Goal: Task Accomplishment & Management: Use online tool/utility

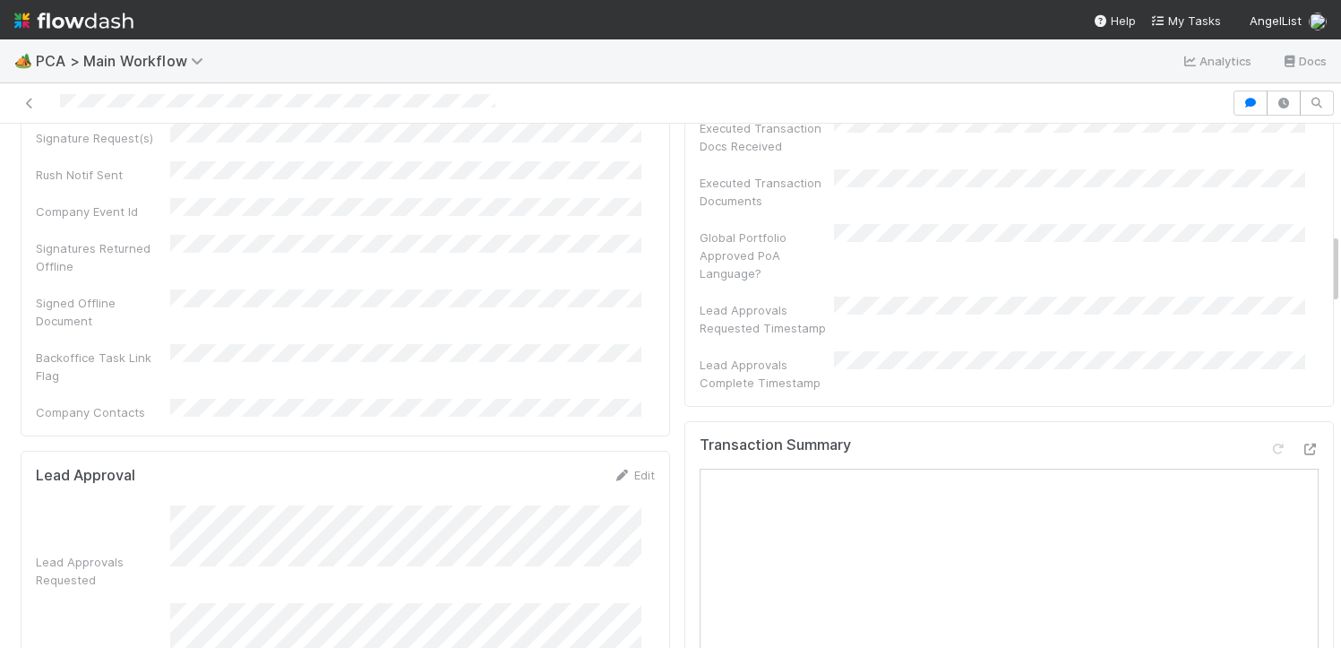
scroll to position [810, 0]
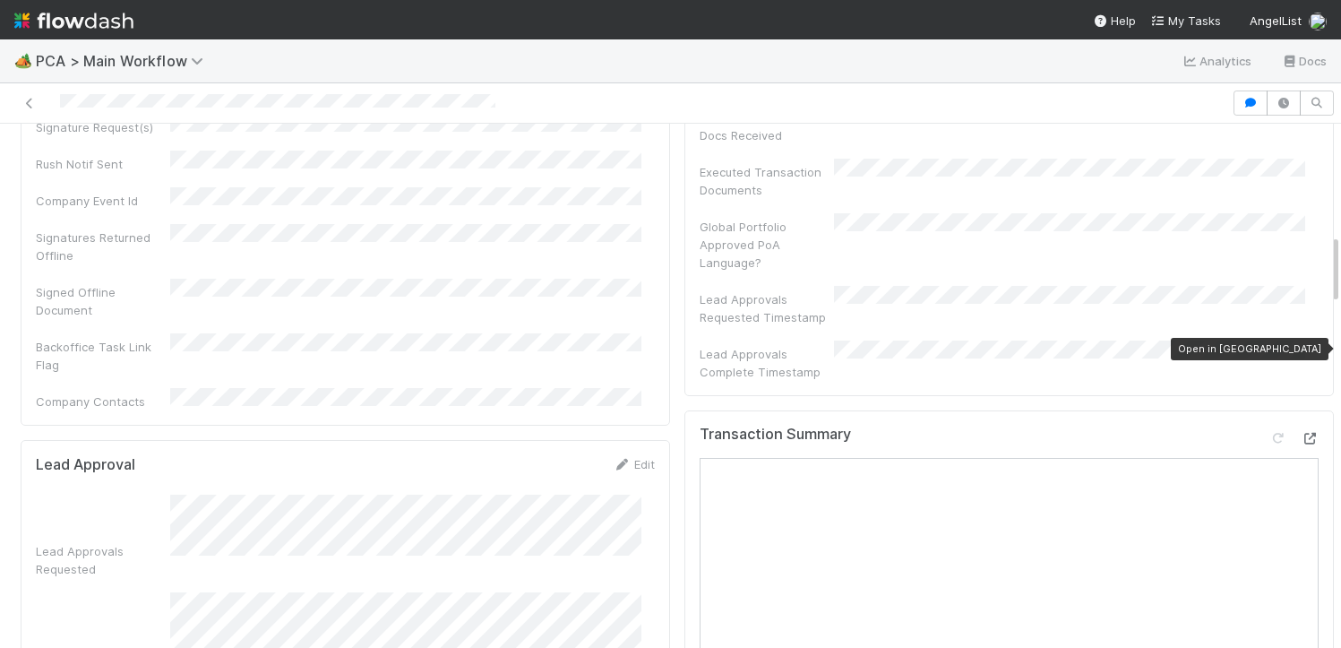
click at [1301, 433] on icon at bounding box center [1310, 439] width 18 height 12
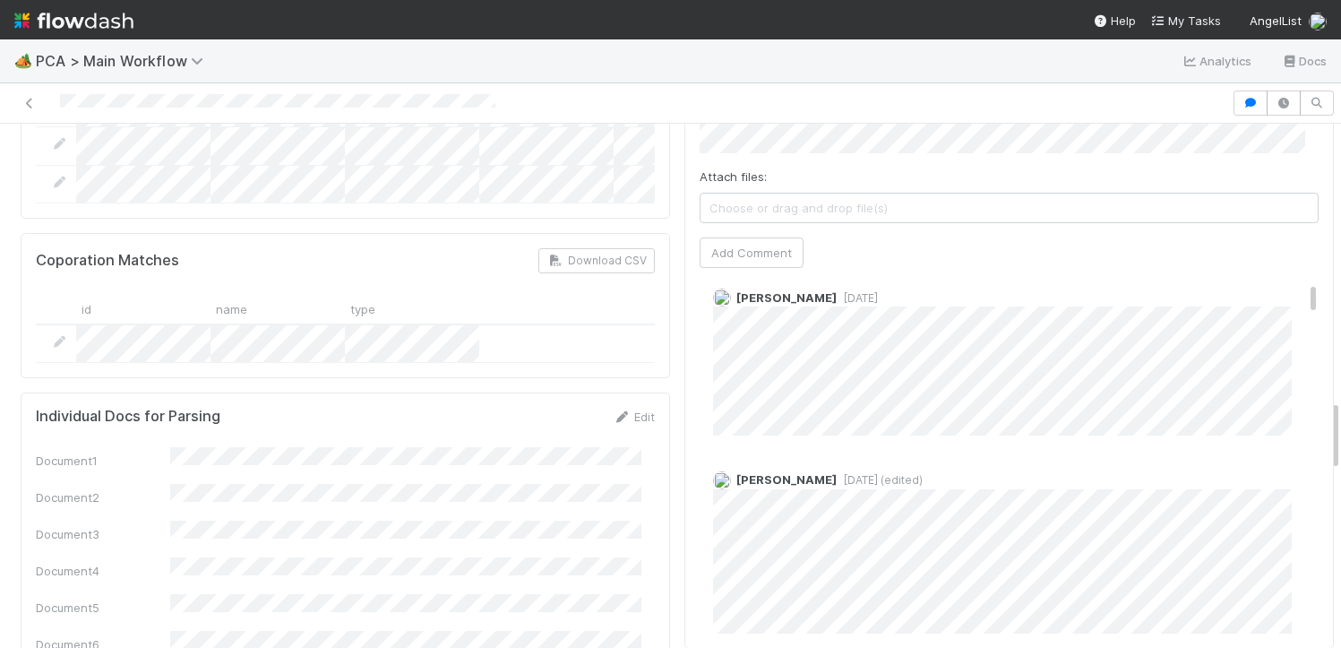
scroll to position [0, 0]
click at [685, 413] on div "Comments Attach files: Choose or drag and drop file(s) Add Comment Marlon 4 day…" at bounding box center [1010, 313] width 650 height 671
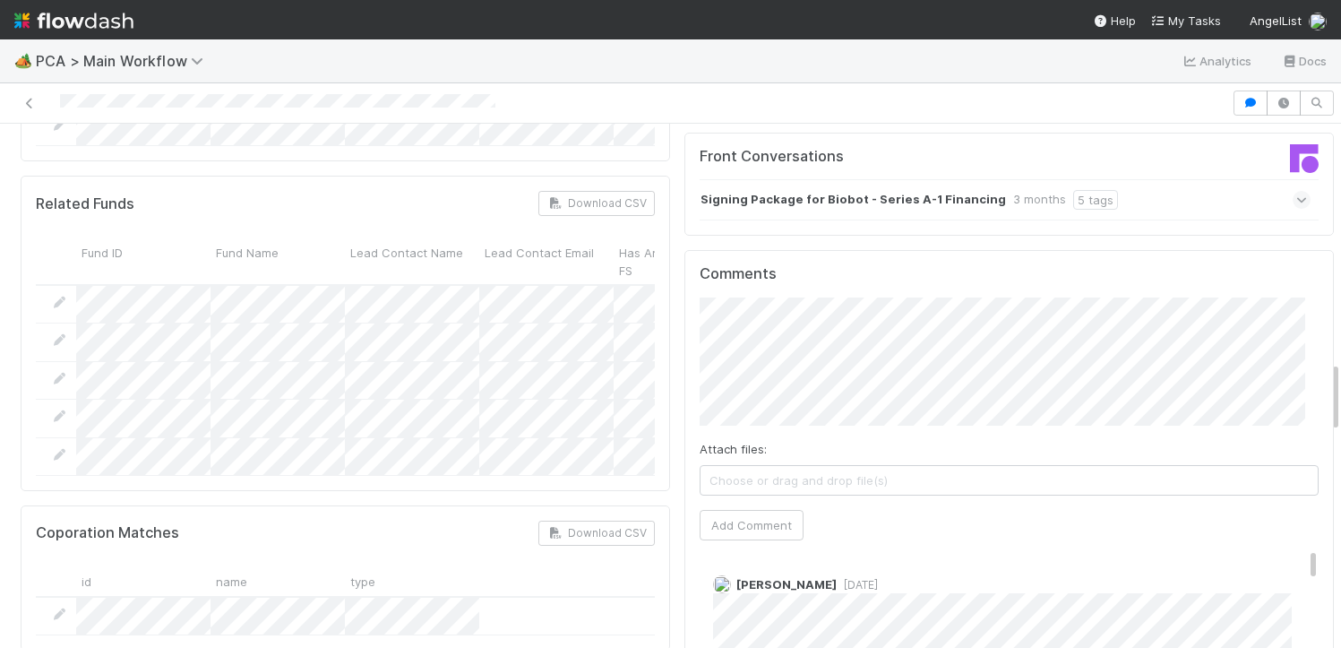
scroll to position [1749, 0]
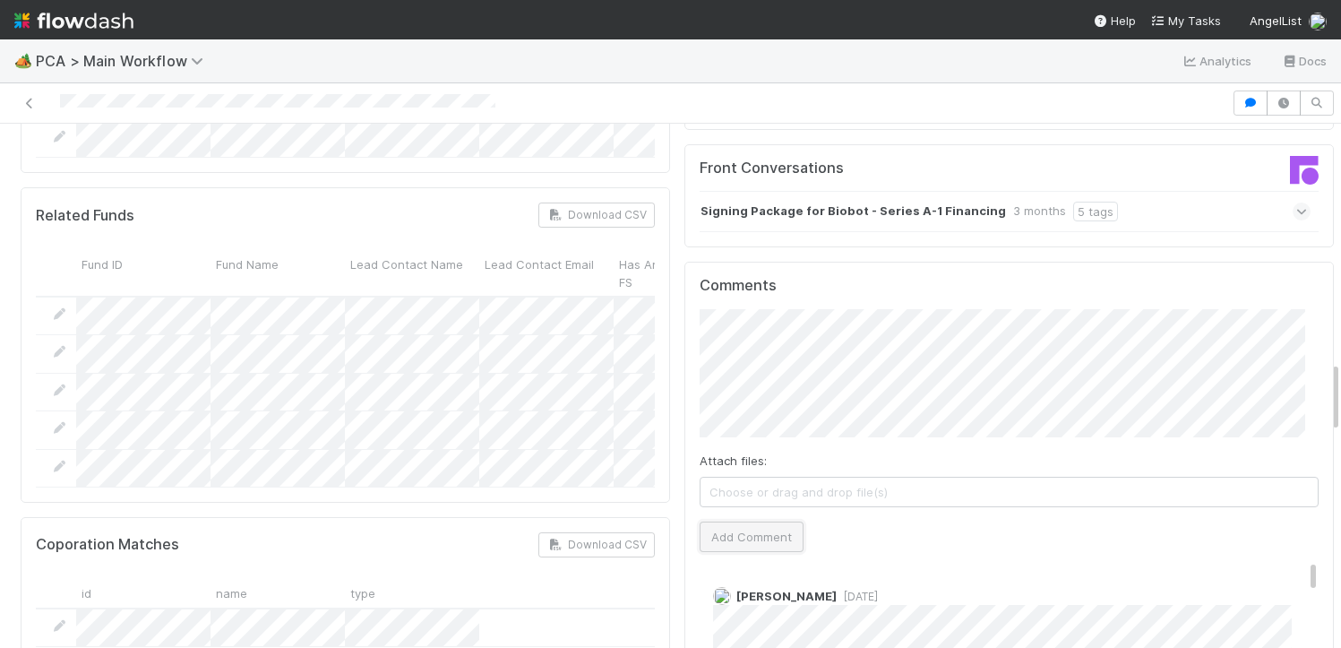
click at [746, 522] on button "Add Comment" at bounding box center [752, 537] width 104 height 30
click at [728, 607] on link "Edit" at bounding box center [738, 614] width 21 height 14
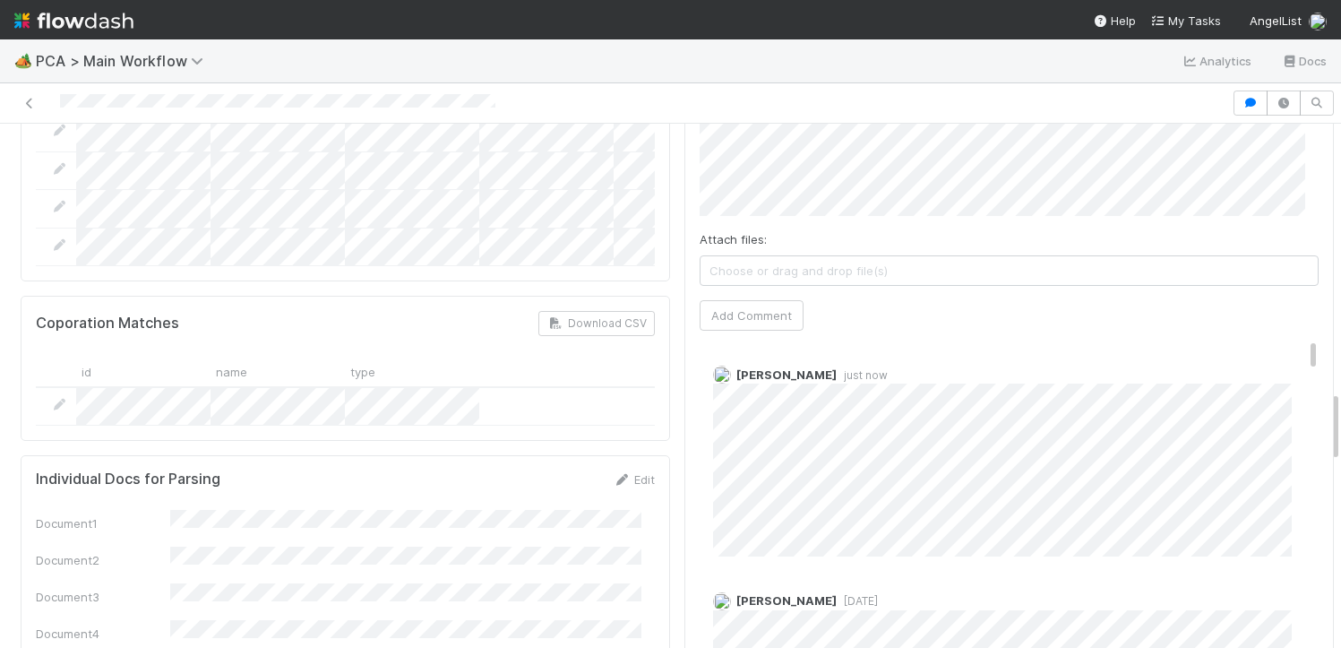
scroll to position [1971, 0]
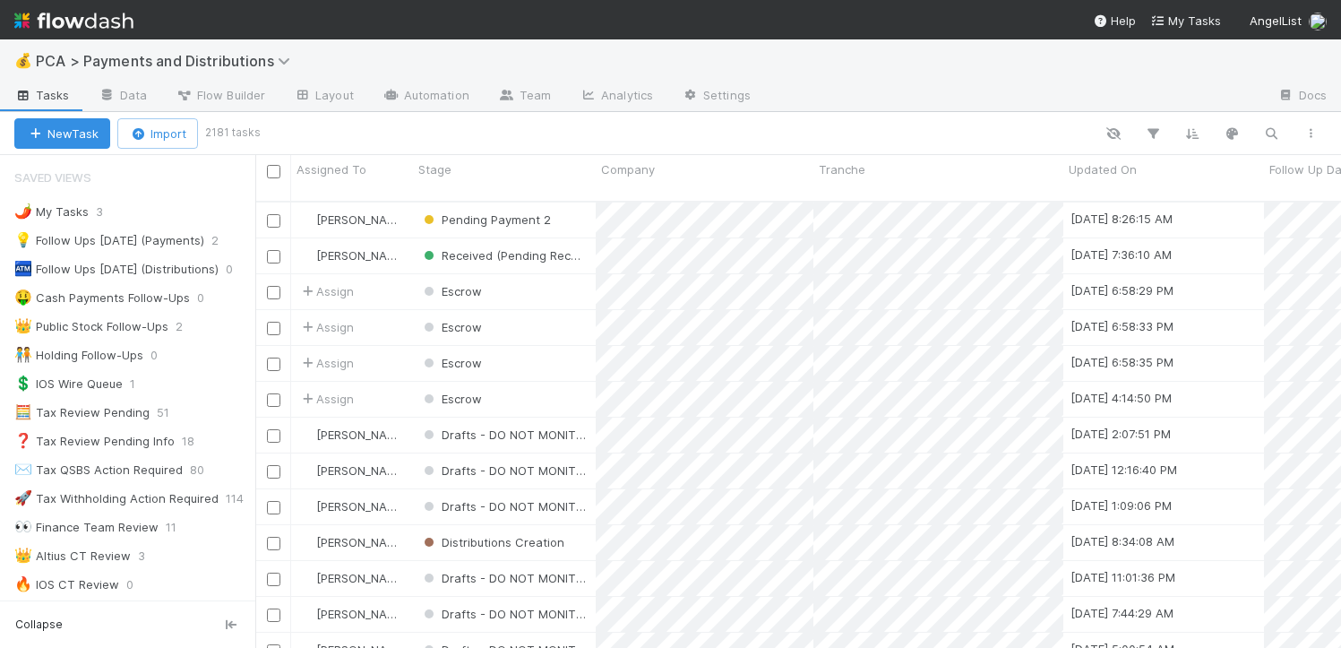
scroll to position [447, 1073]
click at [116, 342] on div "🌶️ My Tasks 3 💡 Follow Ups Today (Payments) 2 🏧 Follow Ups Today (Distributions…" at bounding box center [127, 542] width 255 height 684
click at [110, 326] on div "👑 Public Stock Follow-Ups" at bounding box center [91, 326] width 154 height 22
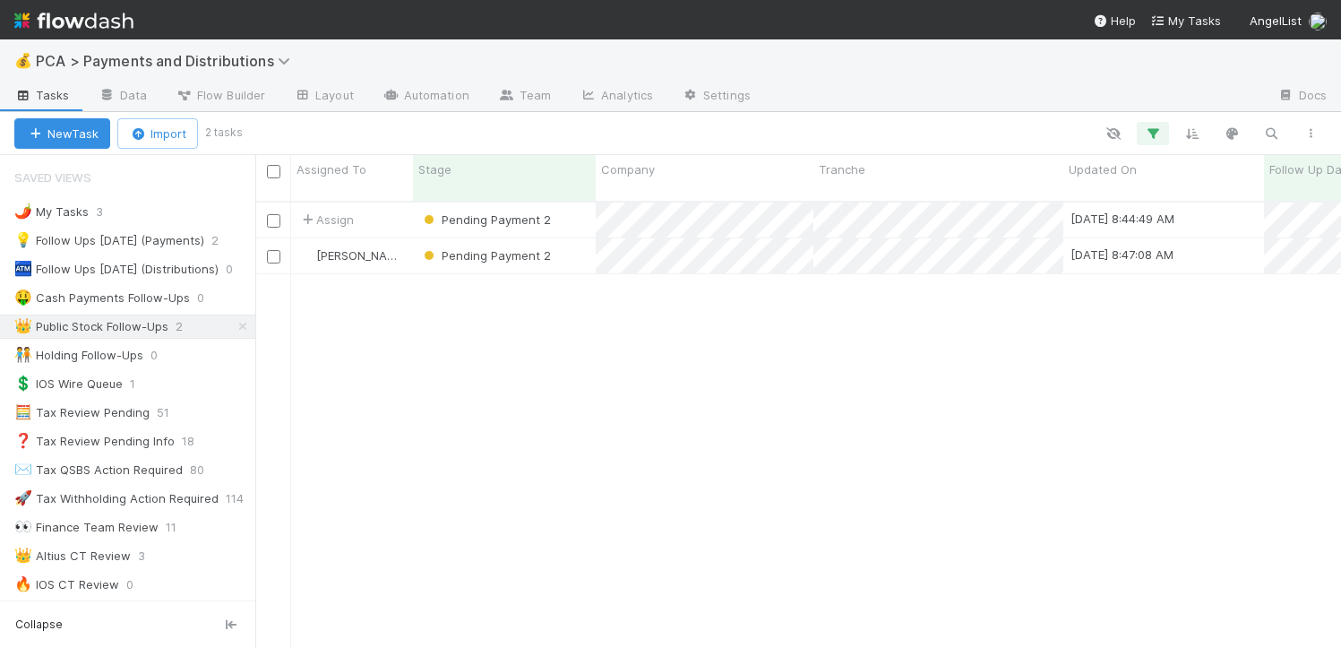
scroll to position [447, 1073]
click at [862, 285] on div "Assign Pending Payment 2 8/20/25, 8:44:49 AM 7/23/25, 12:05:26 PM 0 0 0 0 0 0 0…" at bounding box center [798, 433] width 1086 height 460
click at [568, 204] on div "Pending Payment 2" at bounding box center [504, 220] width 183 height 35
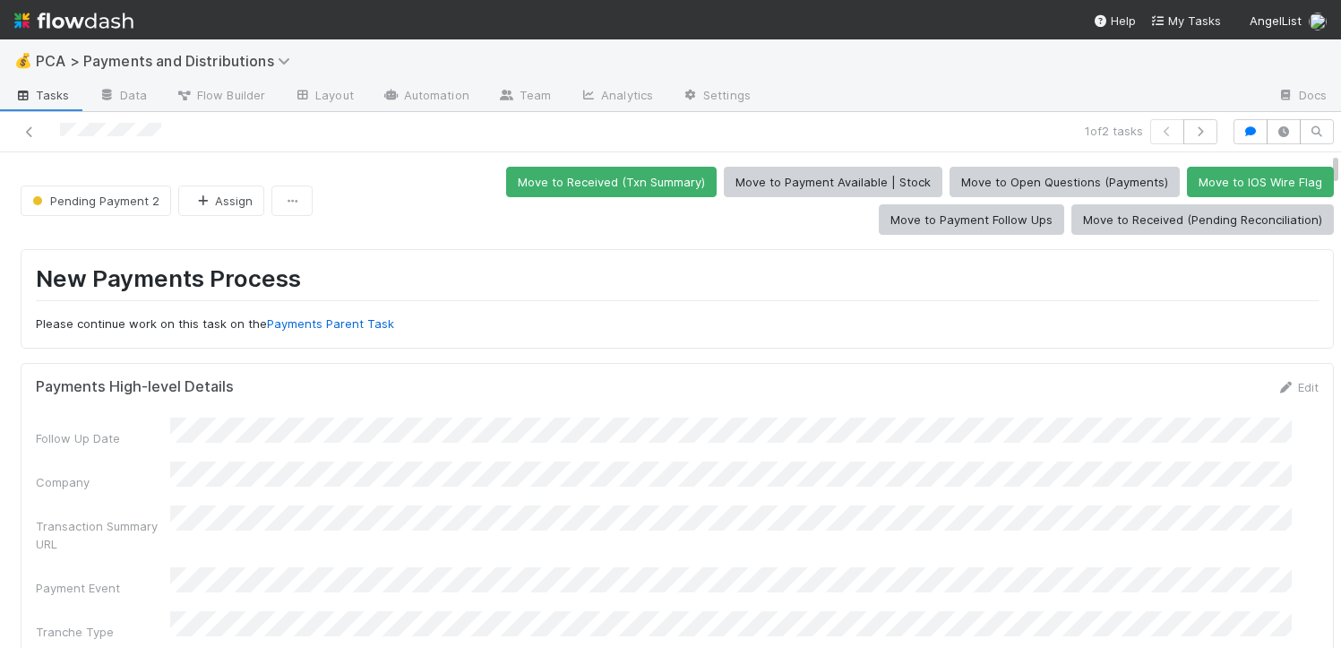
scroll to position [506, 0]
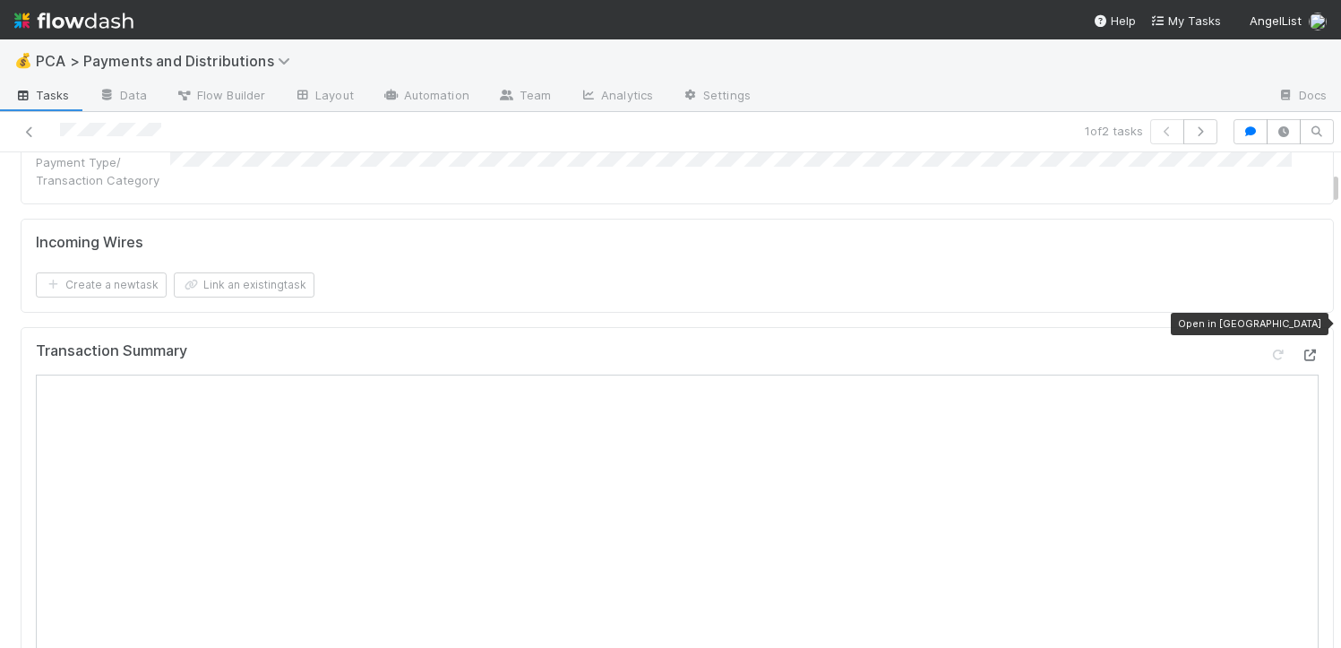
click at [1301, 349] on icon at bounding box center [1310, 355] width 18 height 12
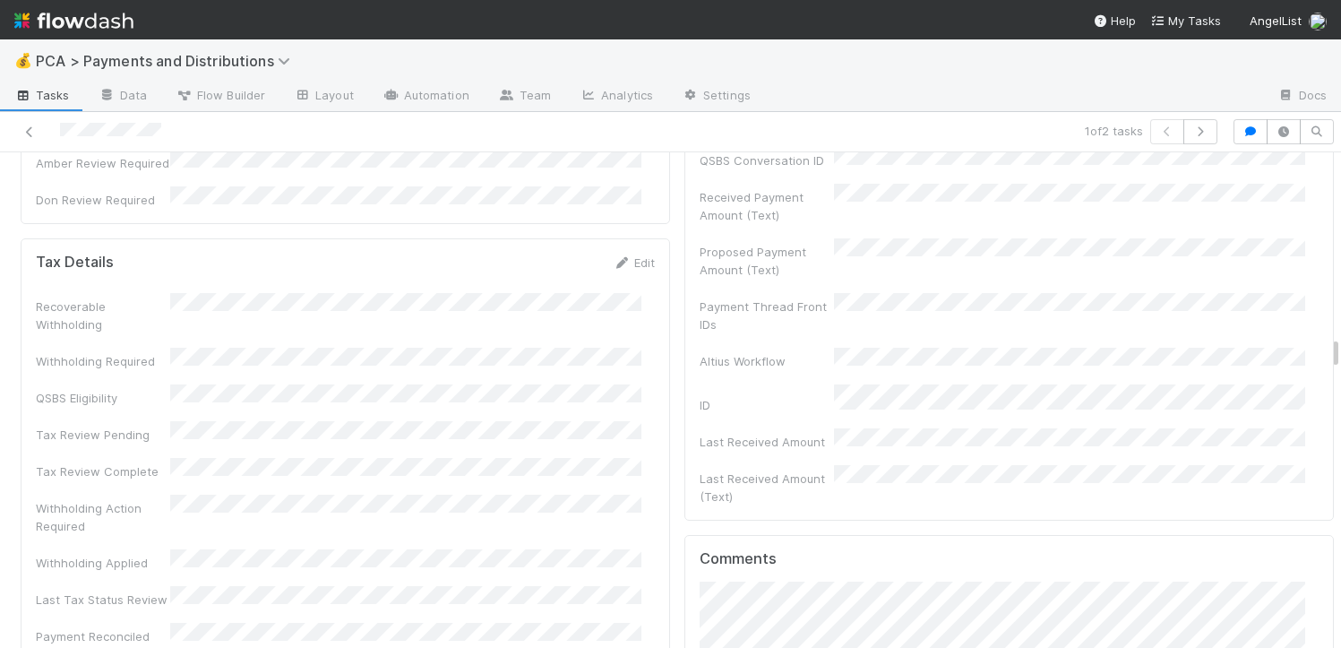
scroll to position [4927, 0]
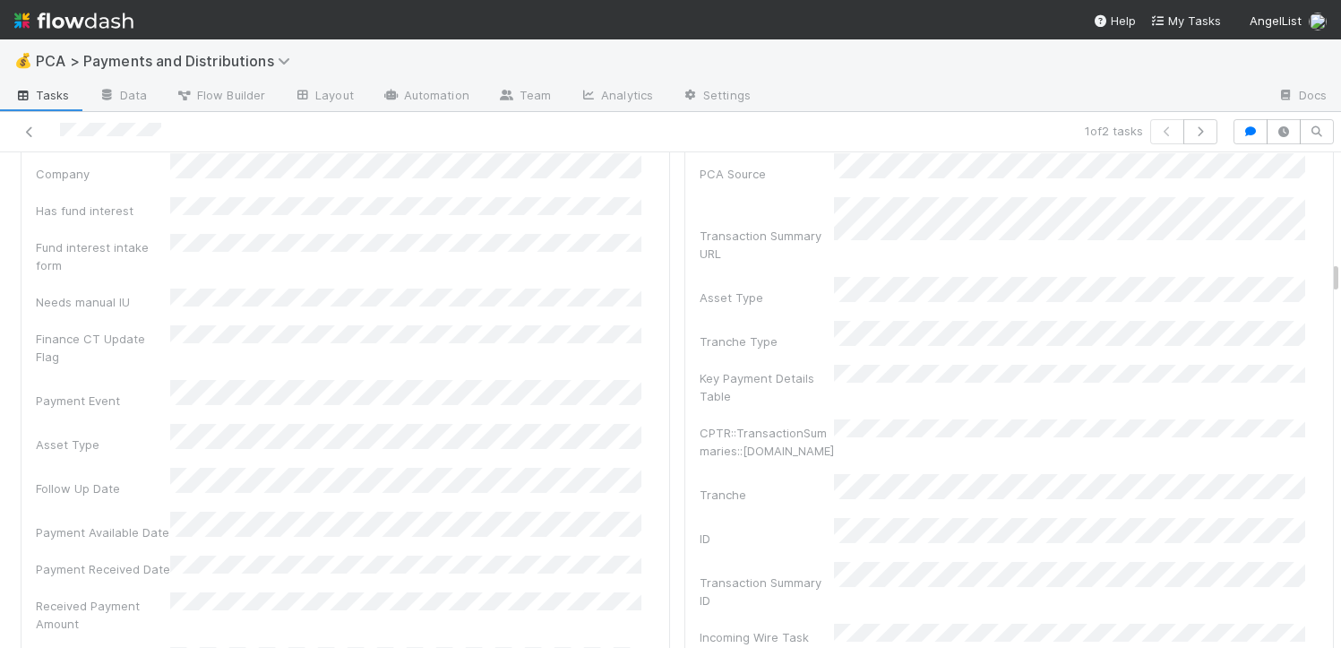
scroll to position [2677, 0]
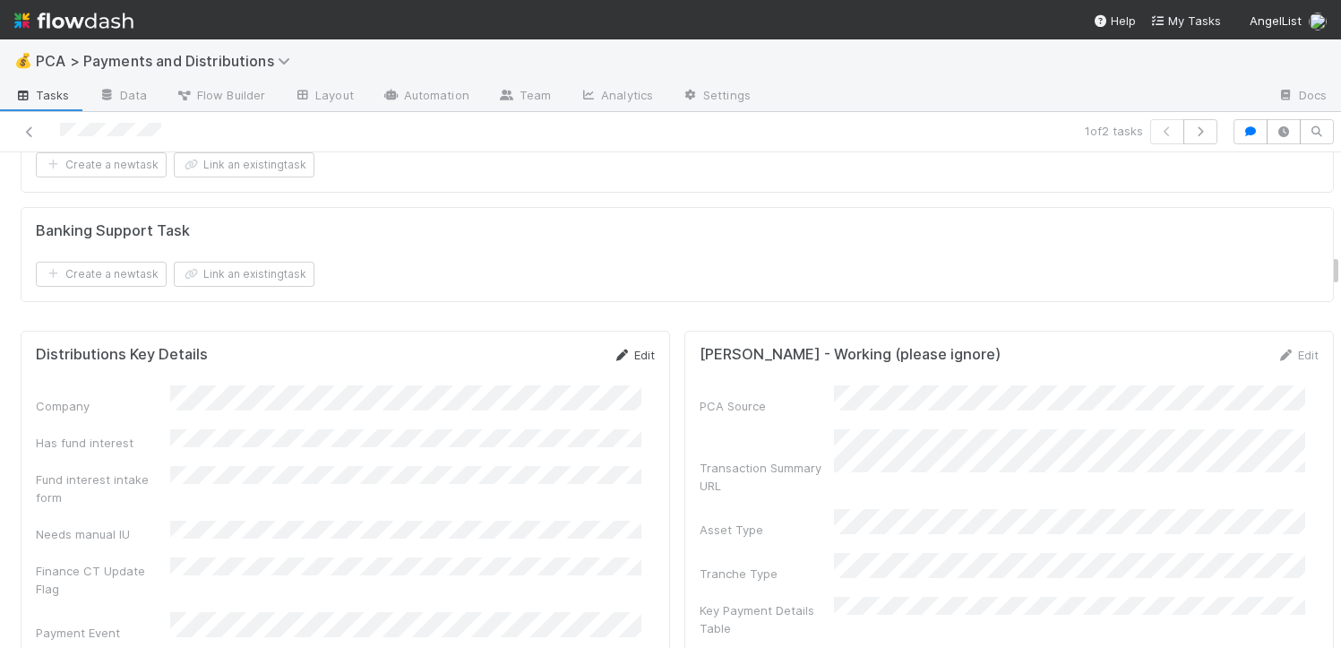
click at [618, 348] on link "Edit" at bounding box center [634, 355] width 42 height 14
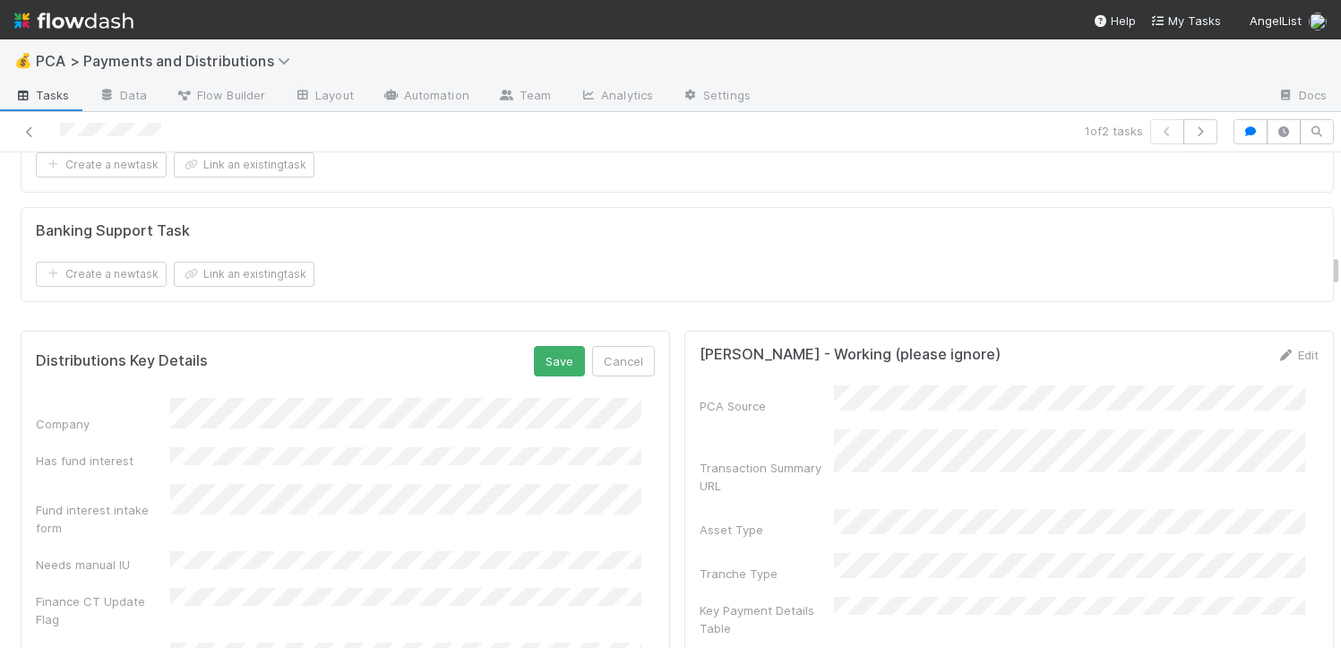
scroll to position [2925, 0]
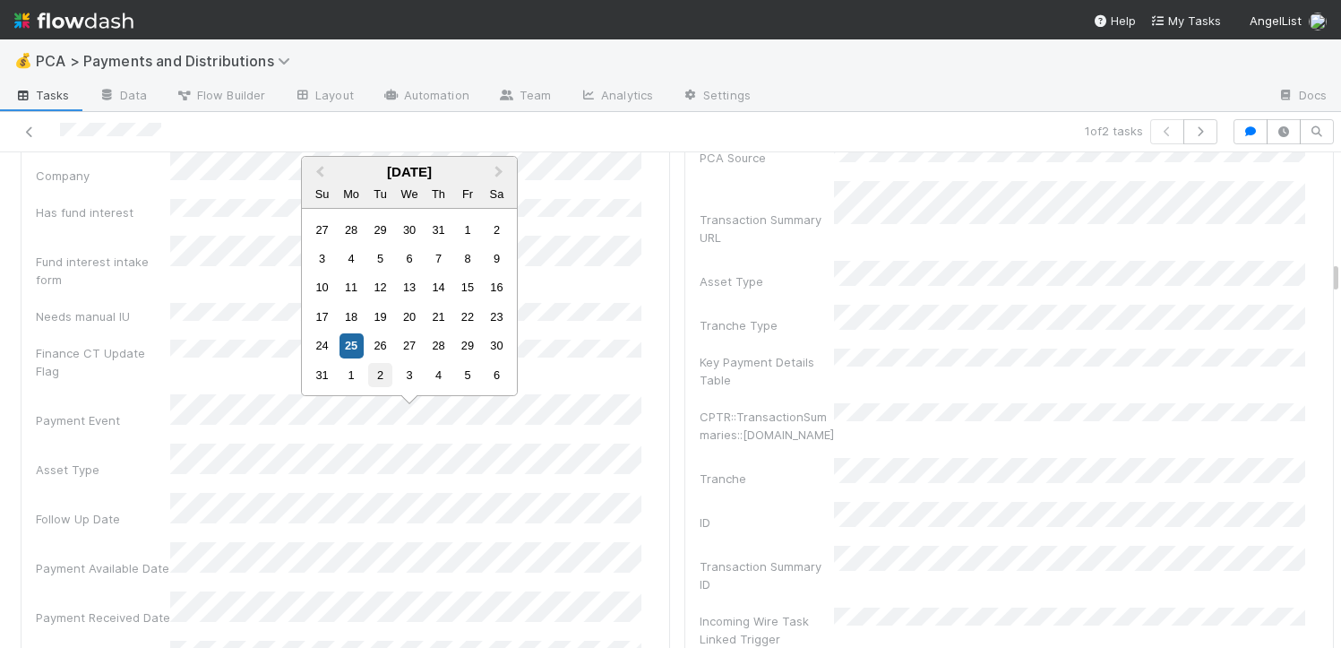
drag, startPoint x: 370, startPoint y: 375, endPoint x: 384, endPoint y: 376, distance: 14.4
click at [384, 376] on div "2" at bounding box center [380, 375] width 24 height 24
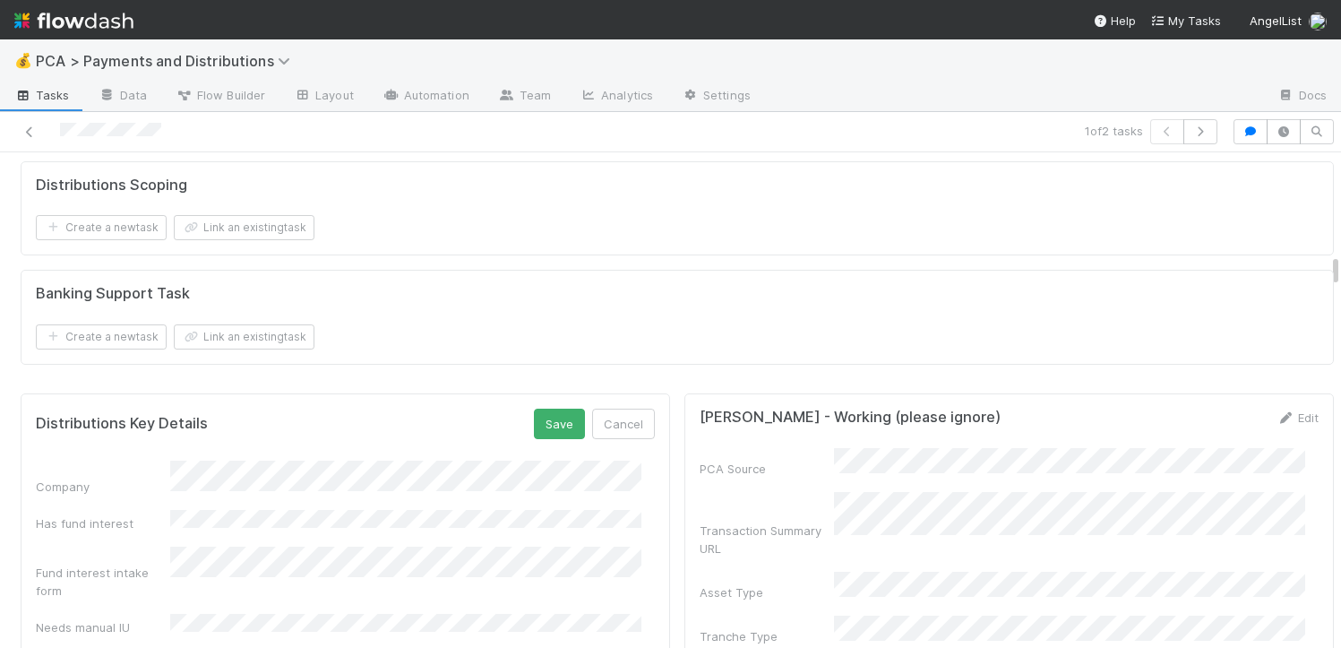
scroll to position [2556, 0]
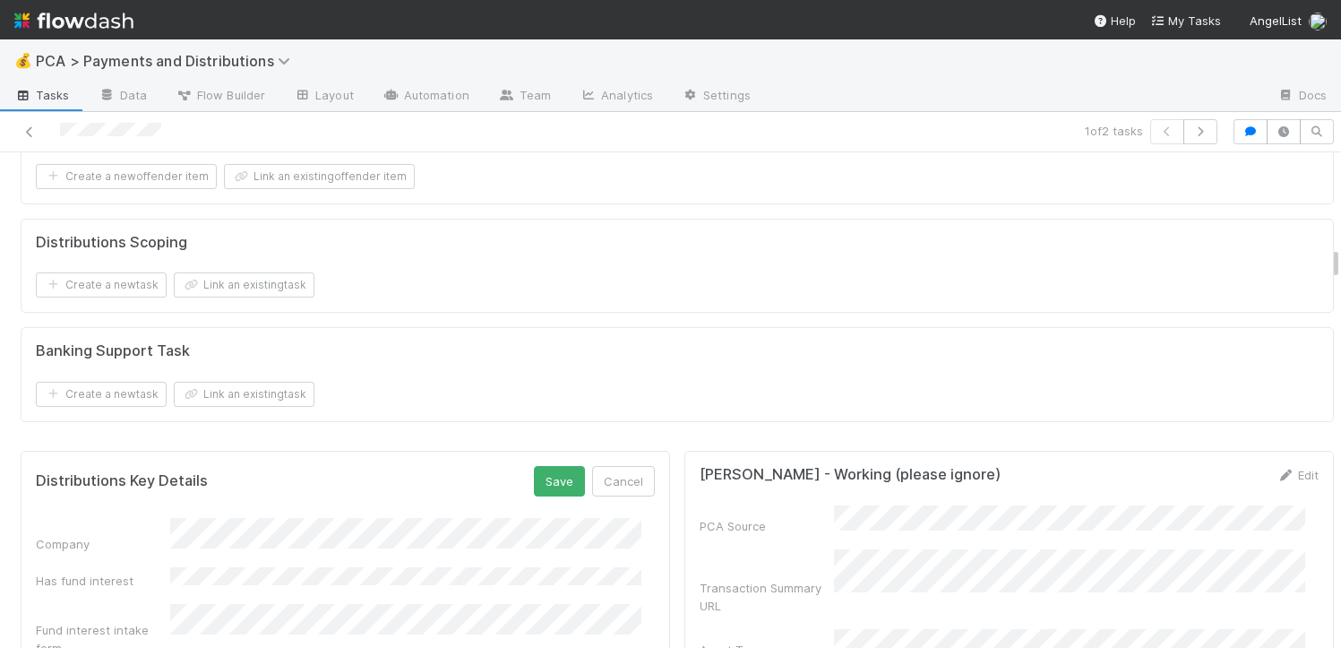
click at [547, 466] on button "Save" at bounding box center [559, 481] width 51 height 30
click at [33, 132] on icon at bounding box center [30, 132] width 18 height 12
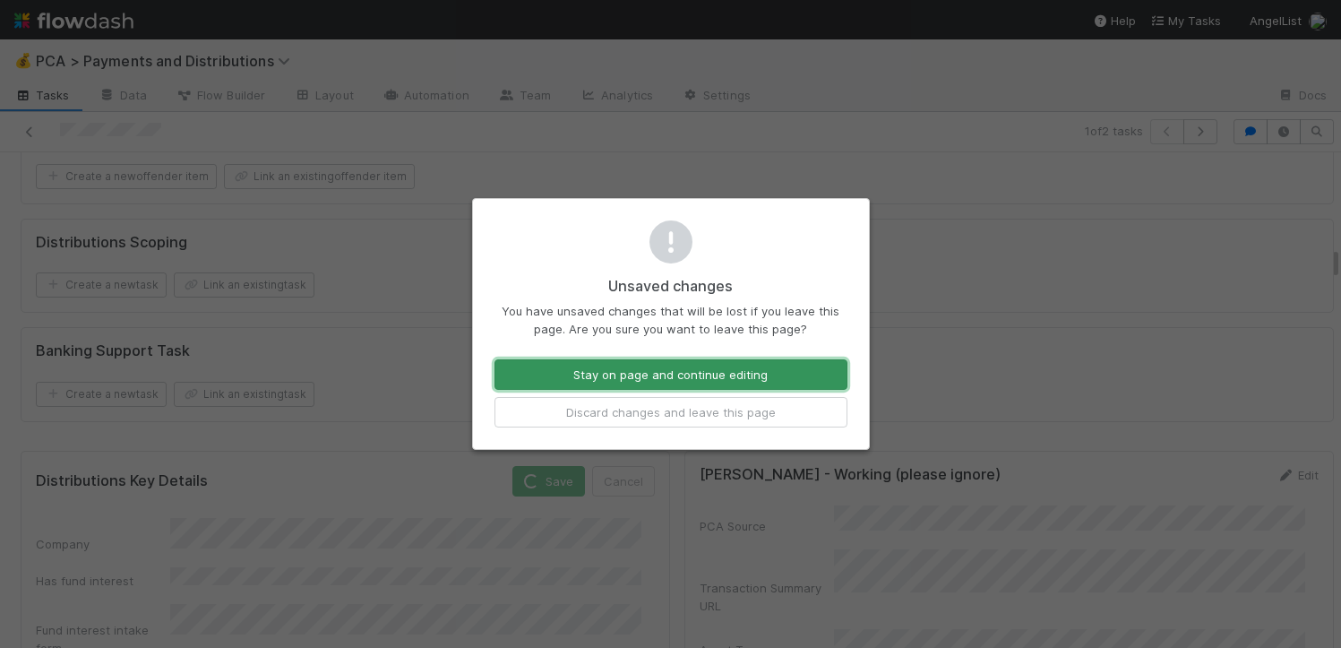
click at [685, 383] on button "Stay on page and continue editing" at bounding box center [671, 374] width 353 height 30
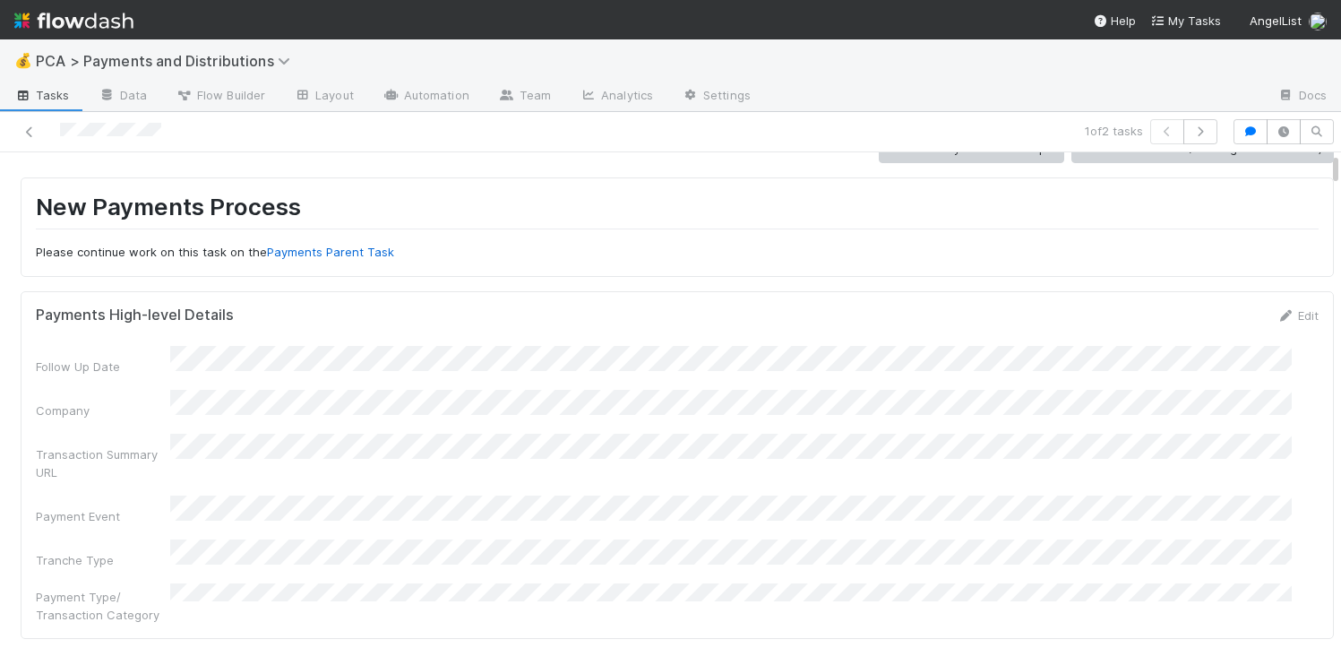
scroll to position [0, 0]
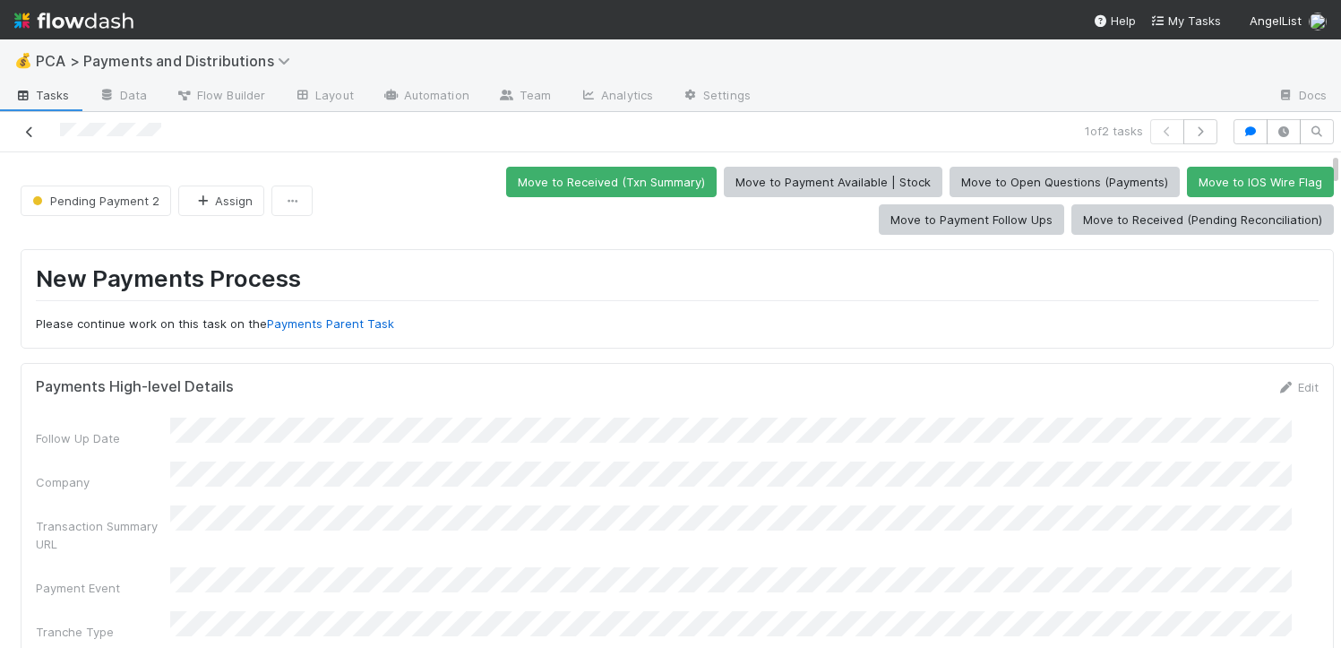
click at [25, 134] on icon at bounding box center [30, 132] width 18 height 12
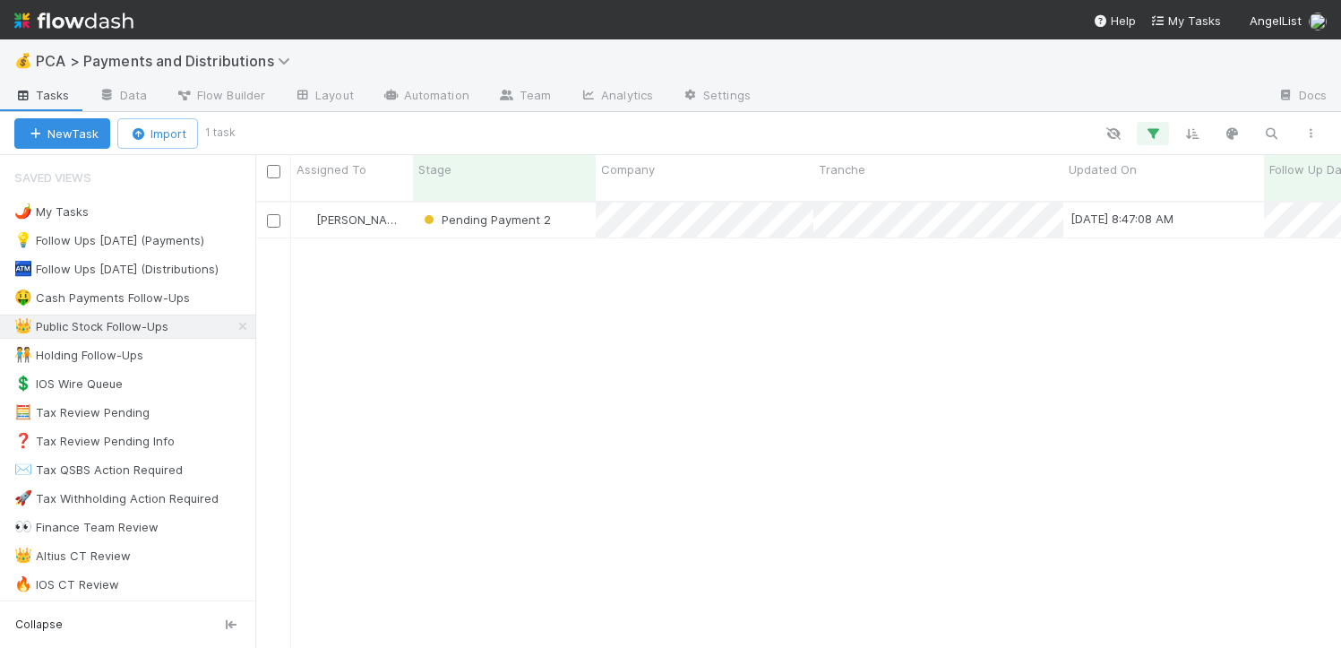
scroll to position [447, 1073]
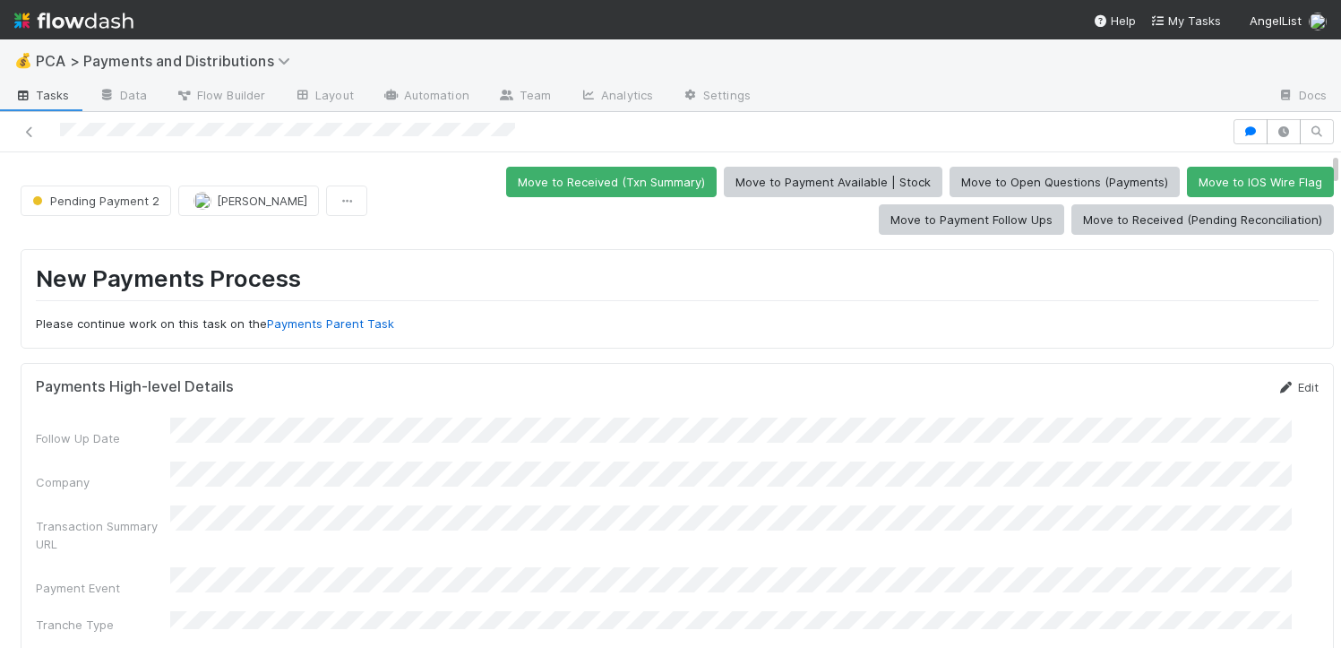
click at [1280, 391] on link "Edit" at bounding box center [1298, 387] width 42 height 14
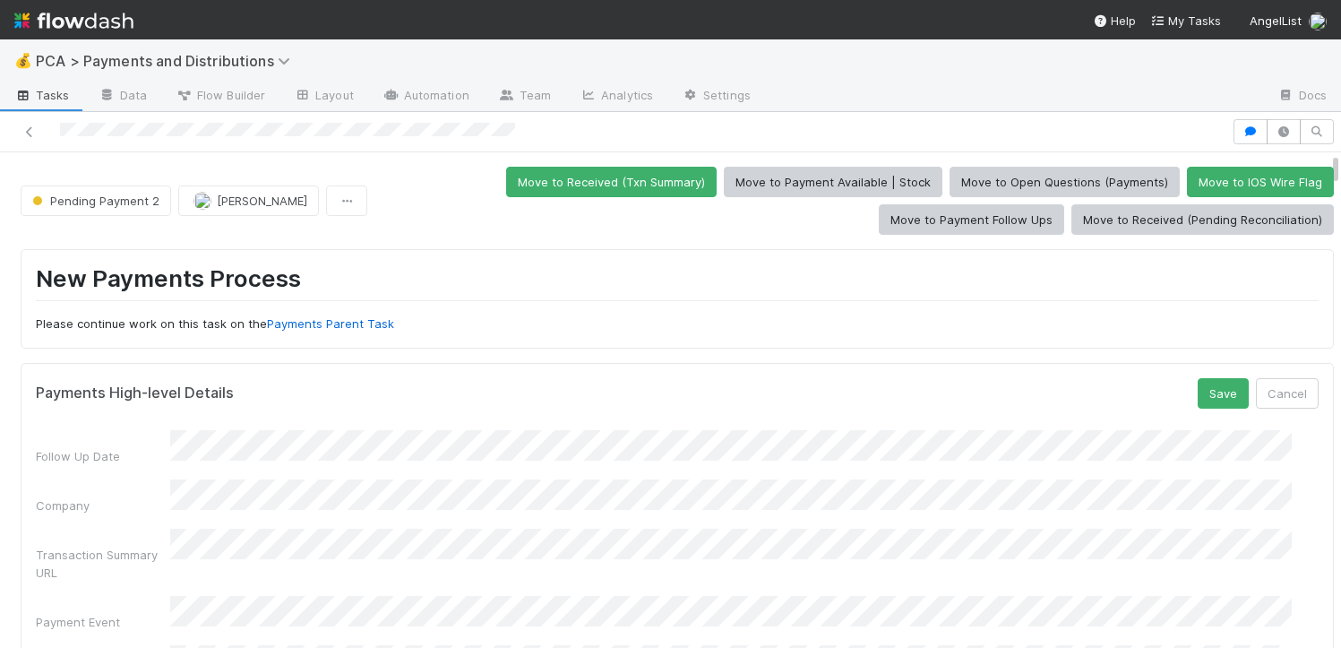
click at [489, 461] on div "Follow Up Date Company Transaction Summary URL Payment Event Tranche Type Payme…" at bounding box center [677, 588] width 1283 height 317
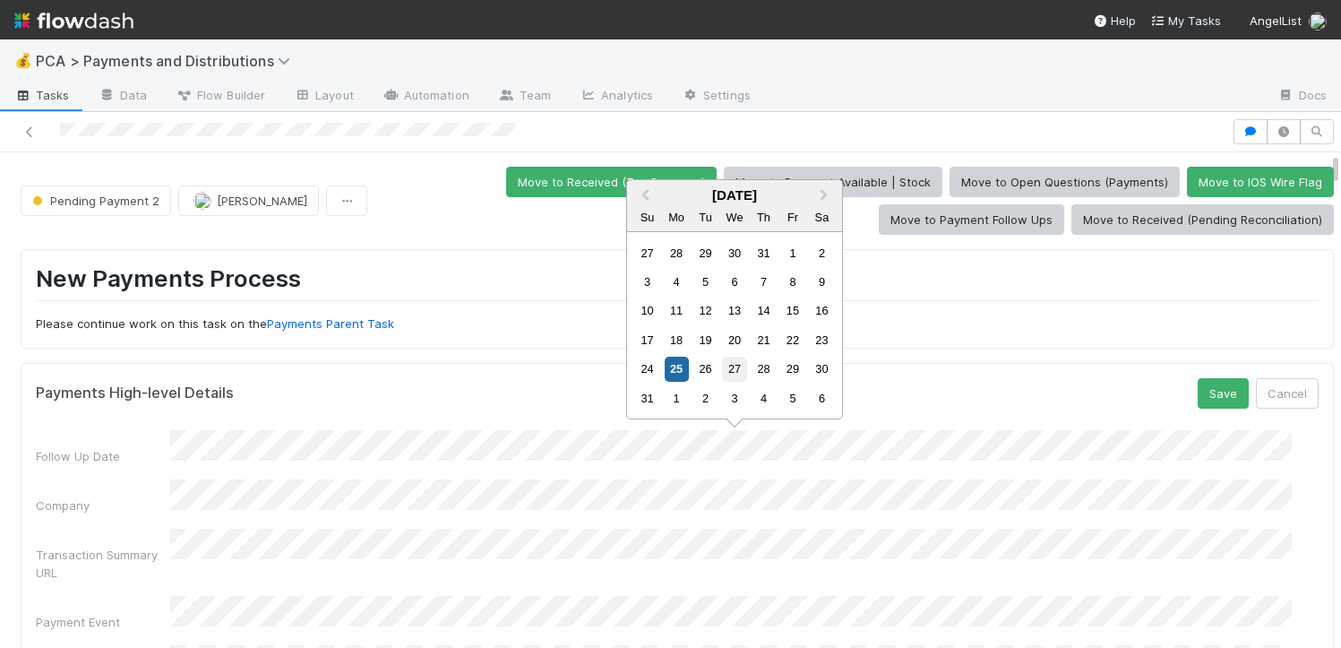
click at [741, 371] on div "27" at bounding box center [734, 369] width 24 height 24
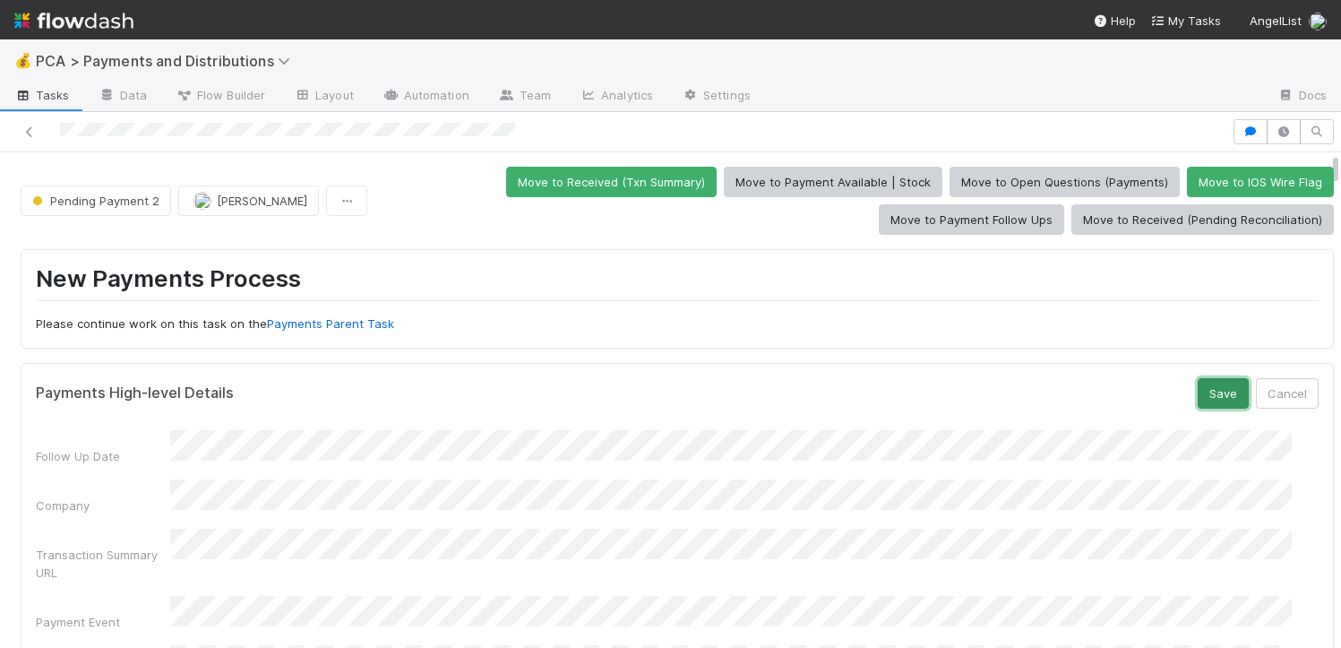
click at [1198, 395] on button "Save" at bounding box center [1223, 393] width 51 height 30
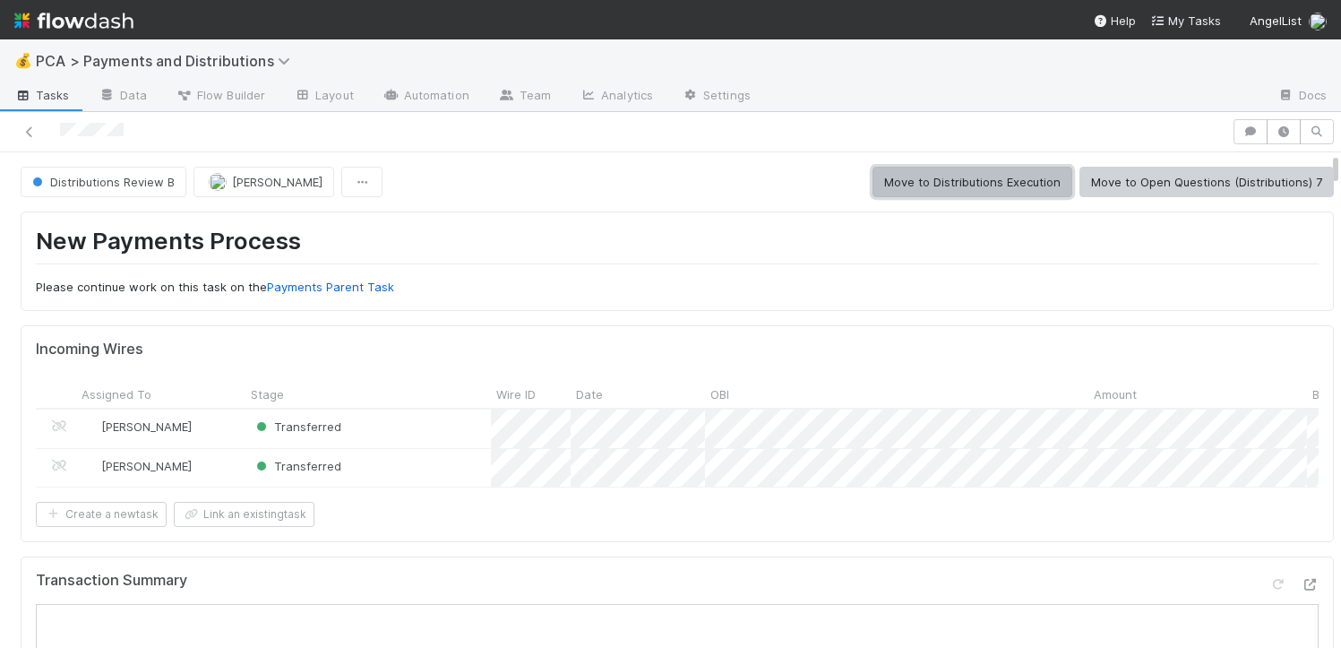
click at [1006, 180] on button "Move to Distributions Execution" at bounding box center [973, 182] width 200 height 30
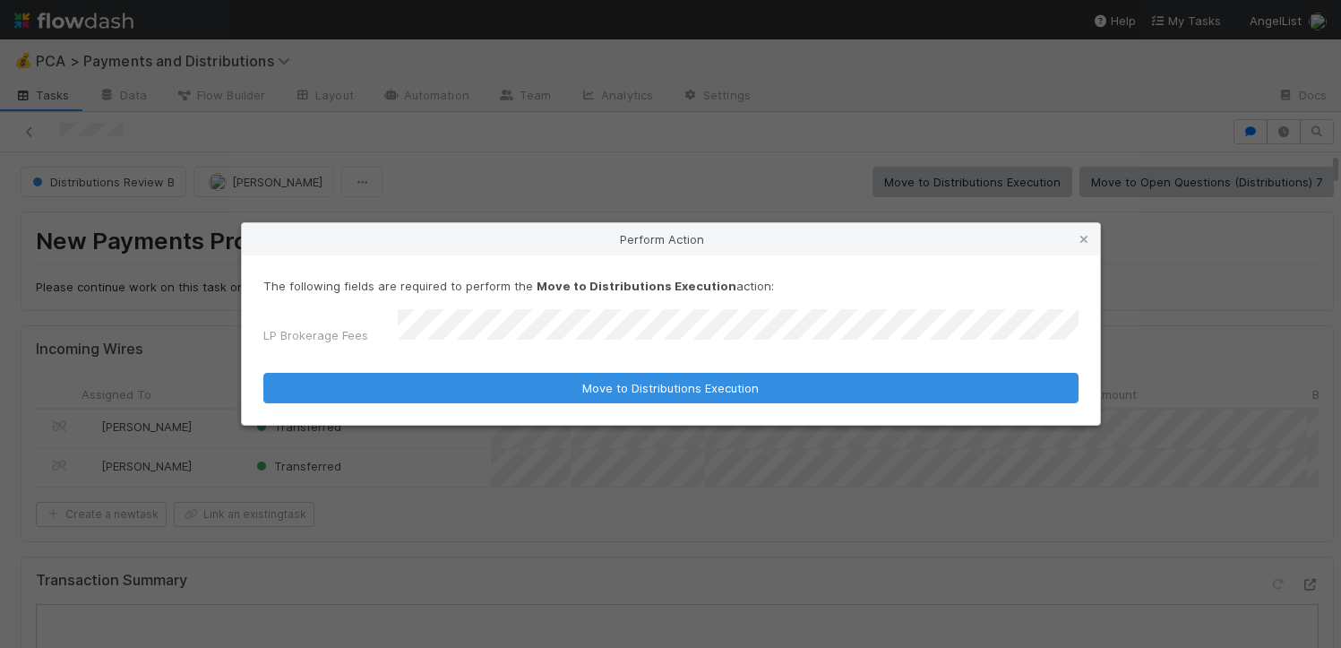
click at [263, 373] on button "Move to Distributions Execution" at bounding box center [670, 388] width 815 height 30
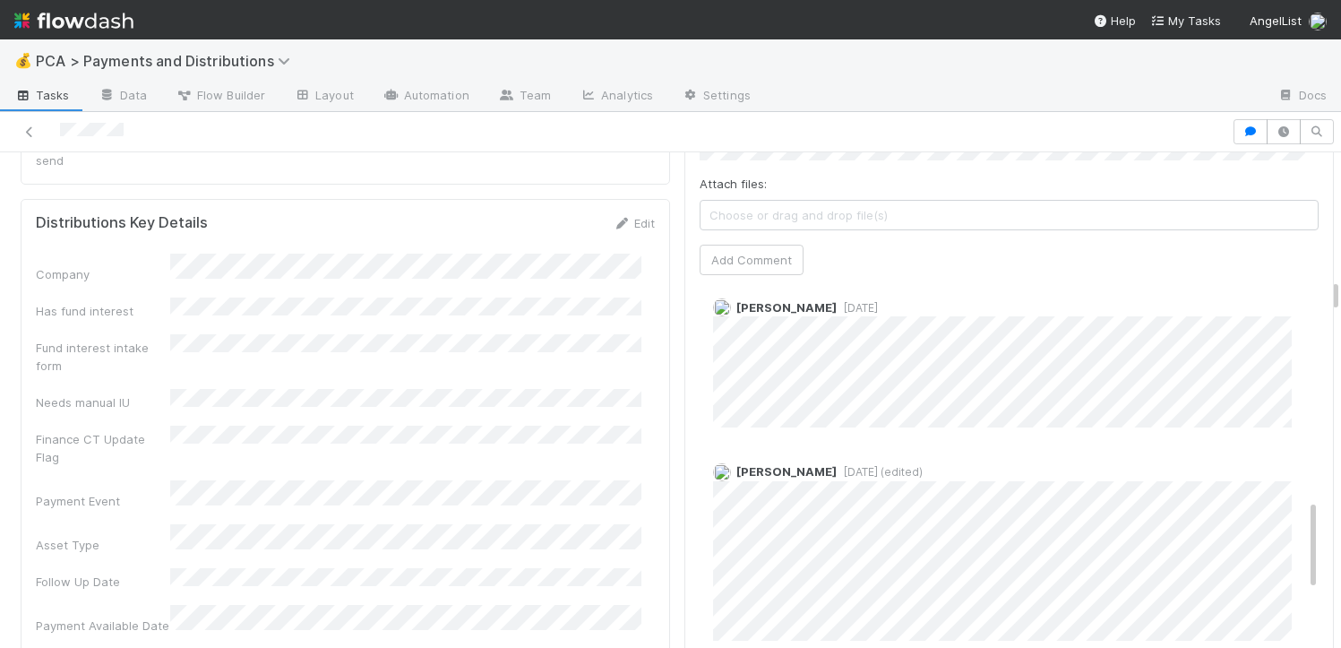
scroll to position [859, 0]
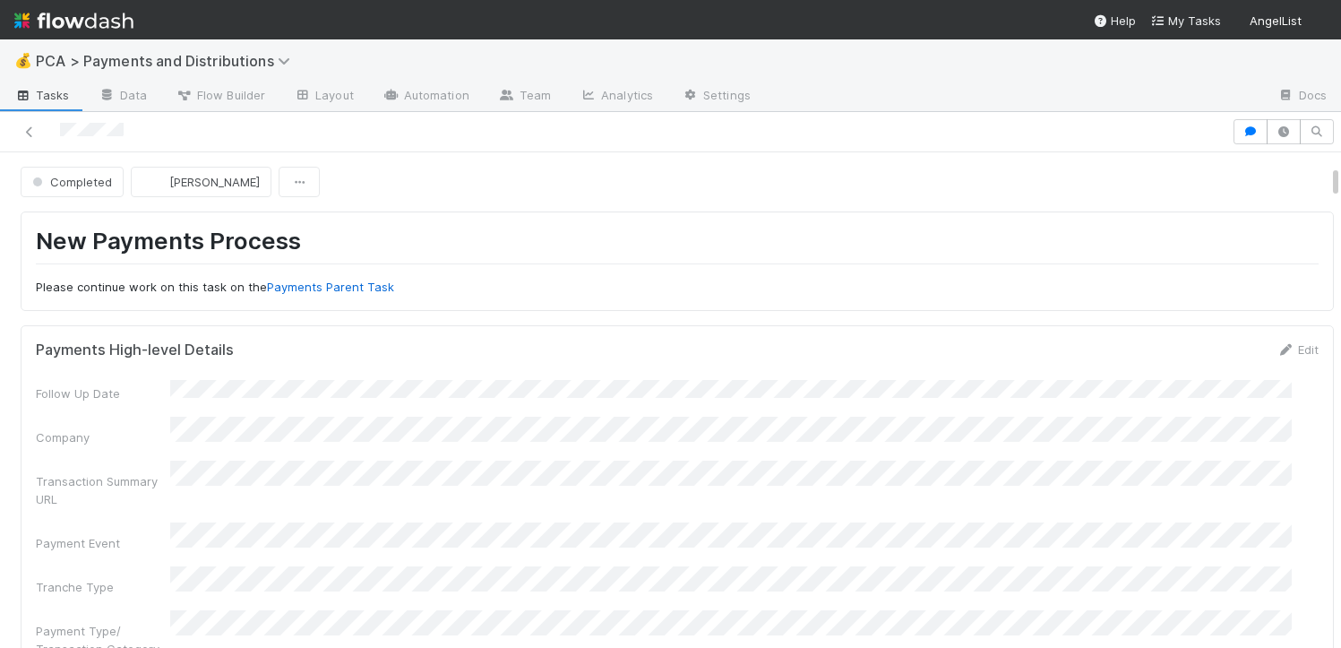
scroll to position [549, 0]
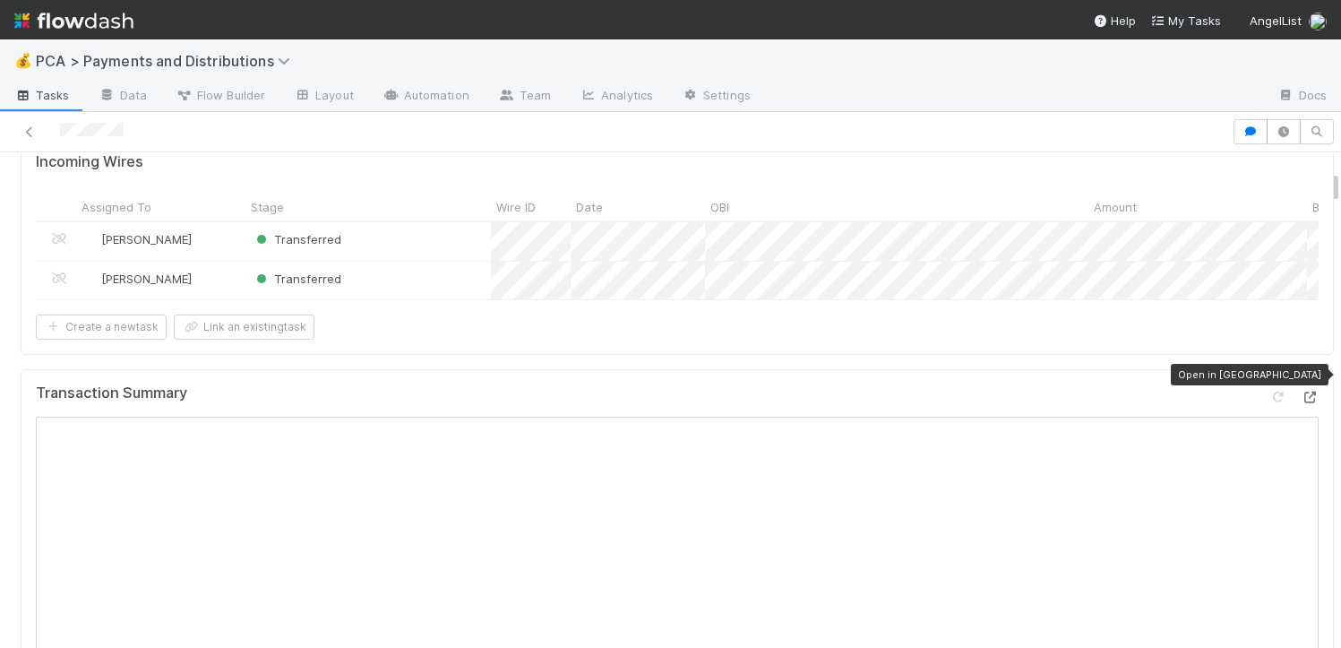
click at [1301, 392] on icon at bounding box center [1310, 398] width 18 height 12
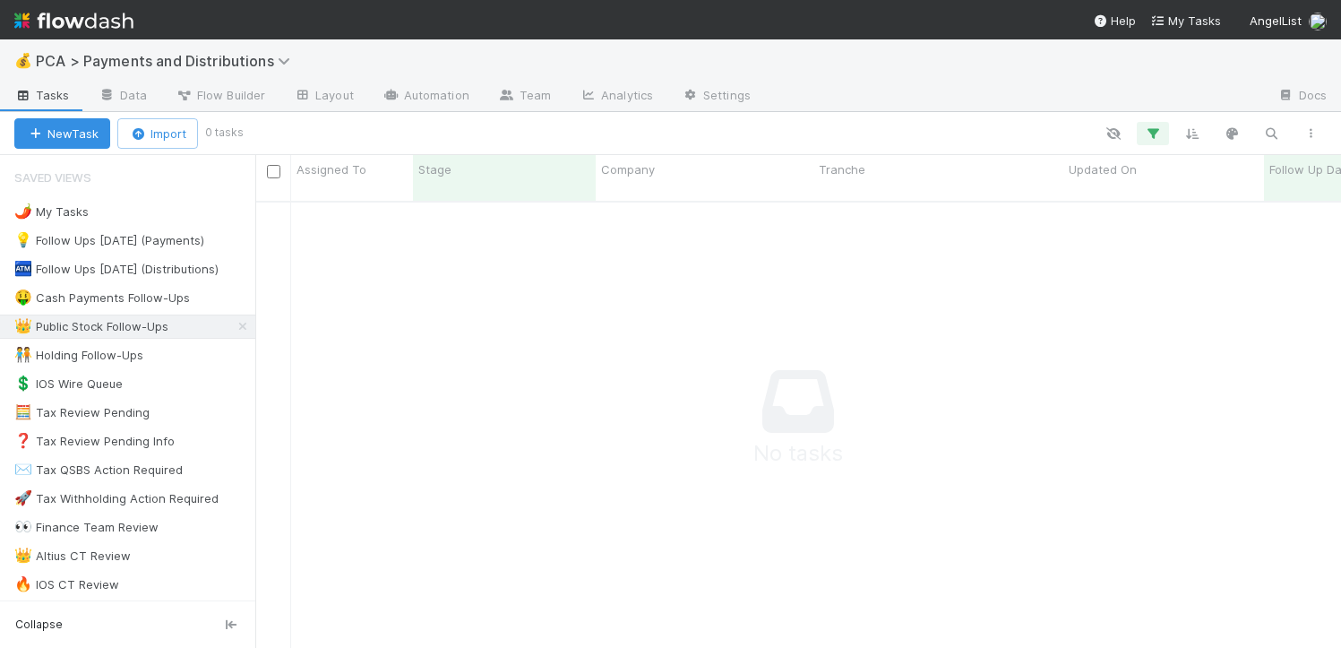
scroll to position [13, 14]
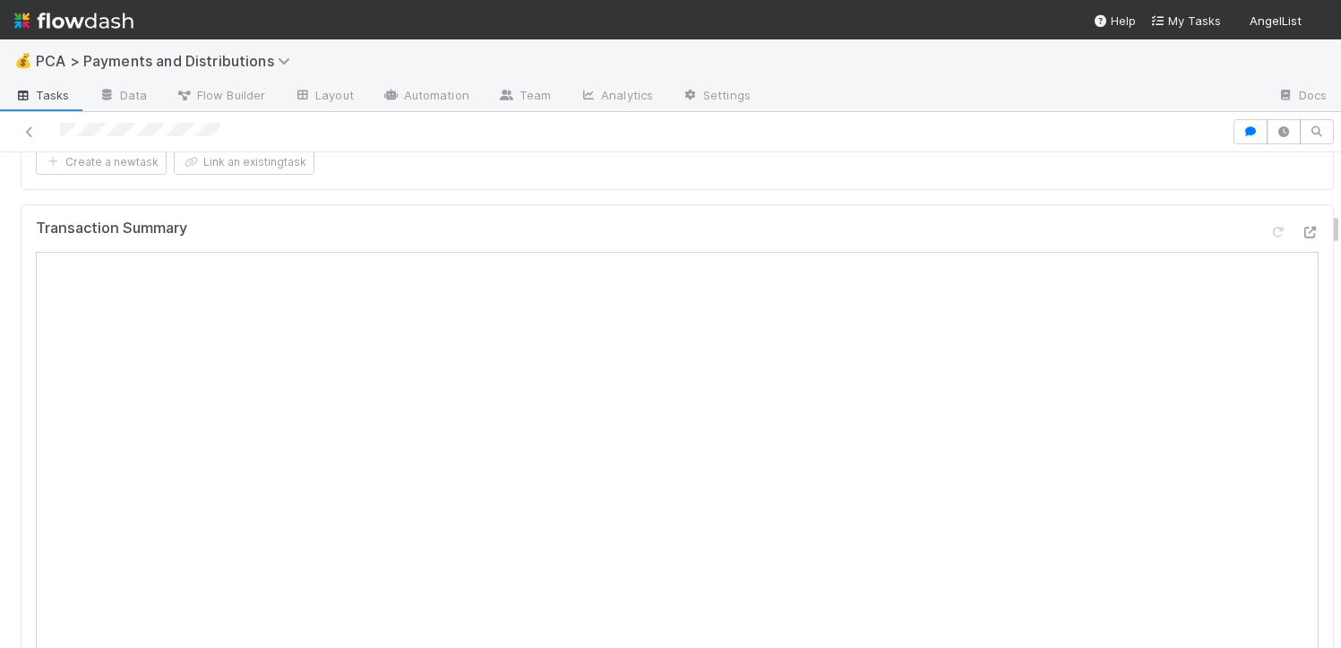
scroll to position [471, 0]
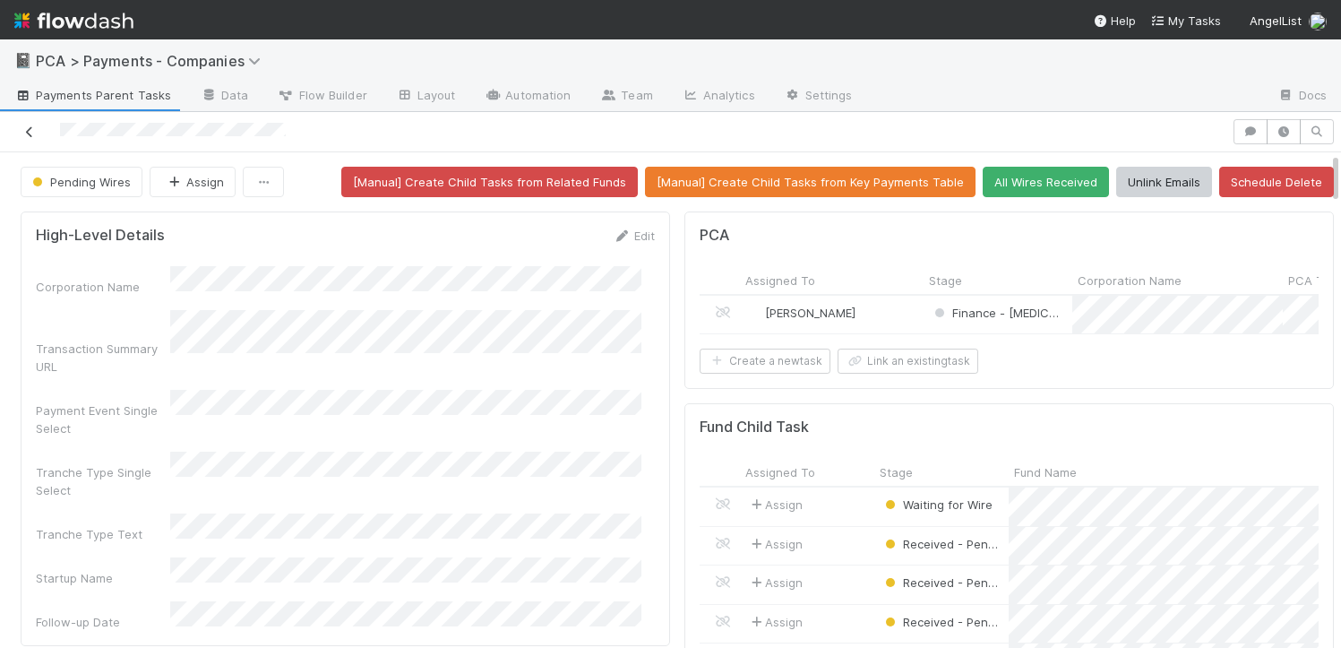
click at [38, 132] on icon at bounding box center [30, 132] width 18 height 12
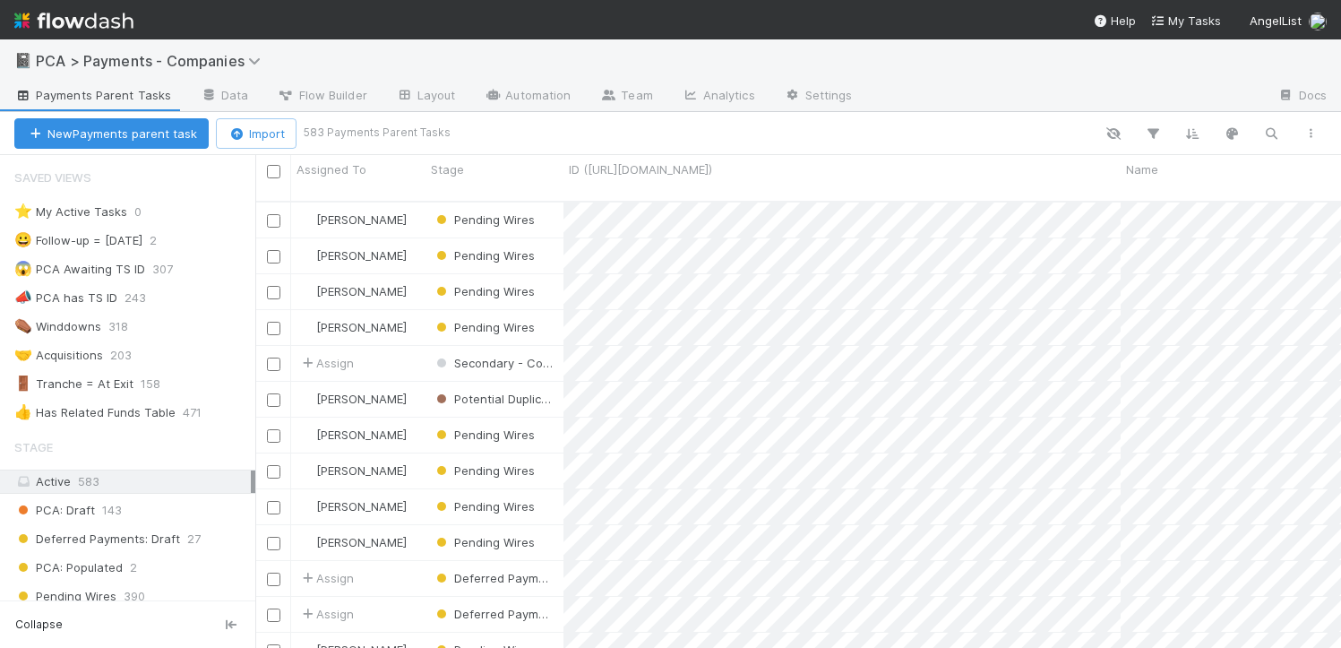
scroll to position [447, 1073]
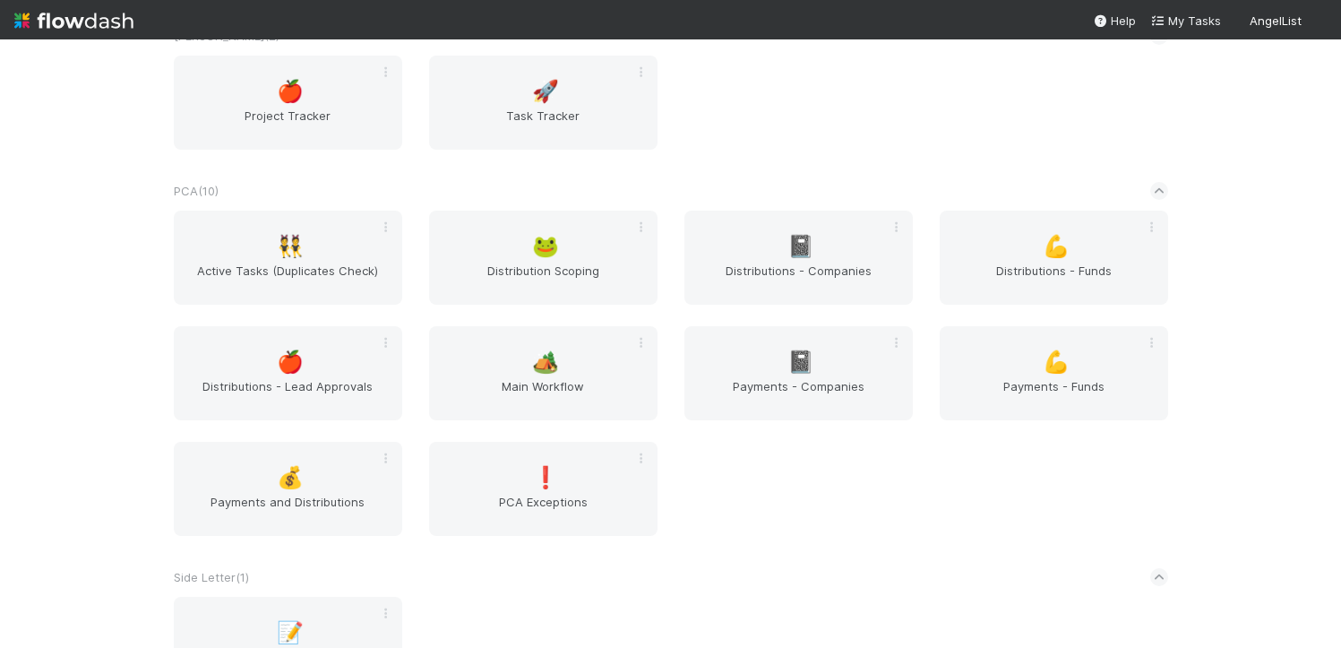
scroll to position [3300, 0]
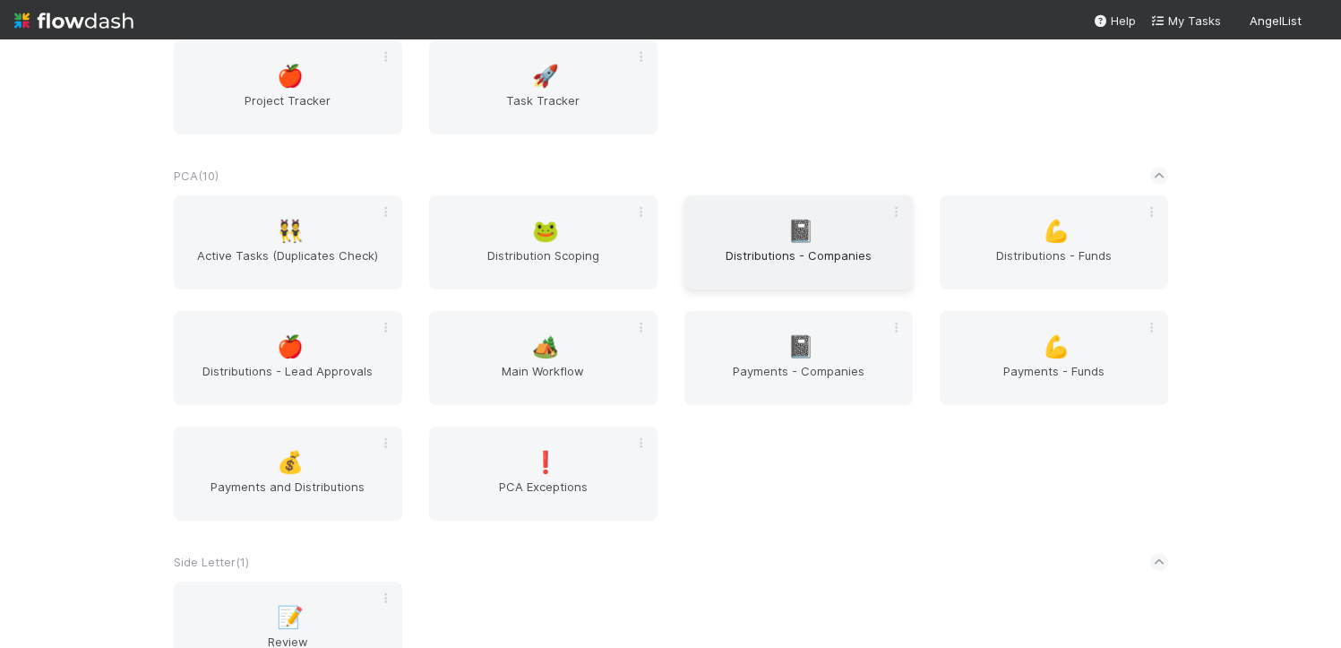
click at [788, 237] on span "📓" at bounding box center [801, 231] width 27 height 23
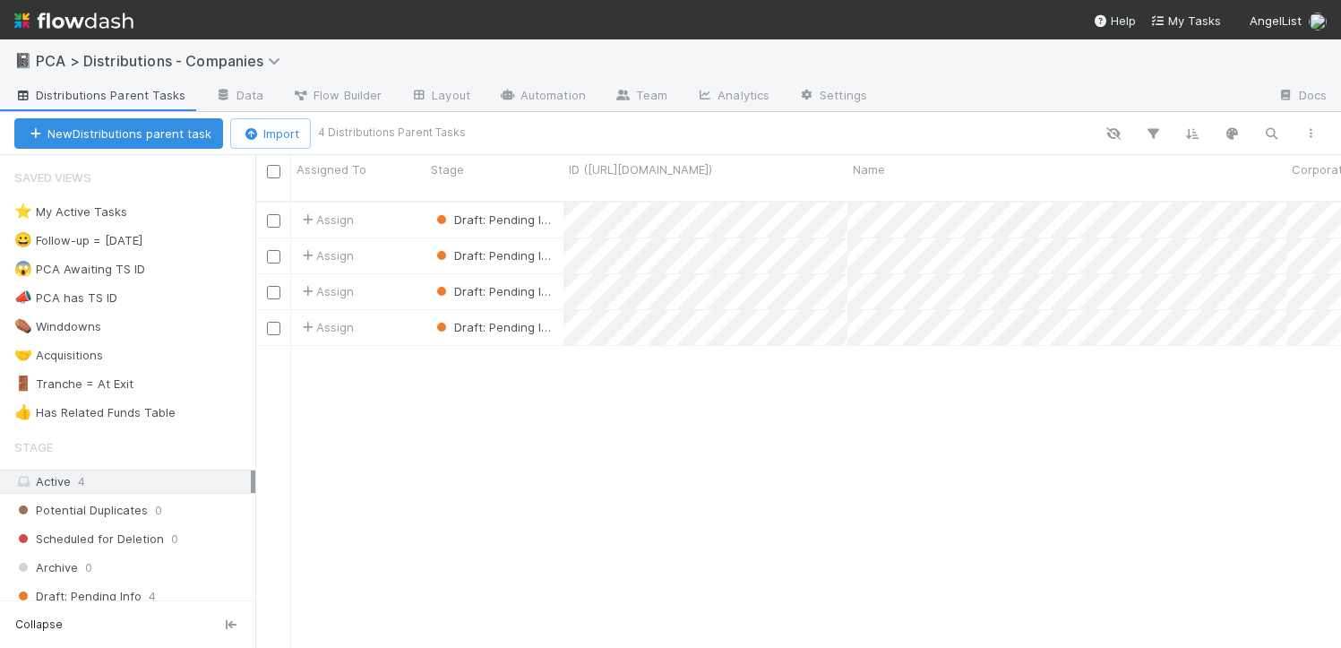
scroll to position [447, 1073]
click at [530, 84] on link "Automation" at bounding box center [543, 96] width 116 height 29
